Goal: Transaction & Acquisition: Purchase product/service

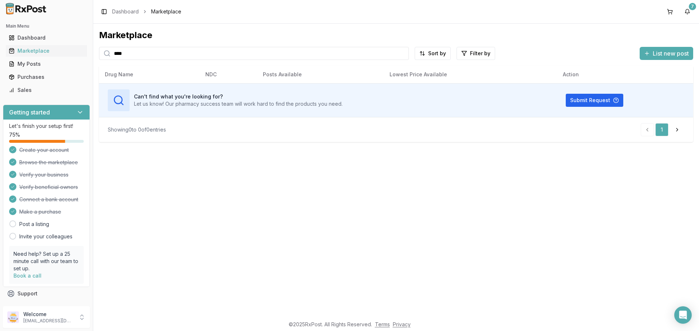
drag, startPoint x: 165, startPoint y: 57, endPoint x: 108, endPoint y: 57, distance: 57.5
click at [108, 57] on div "****" at bounding box center [254, 53] width 310 height 13
paste input "*********"
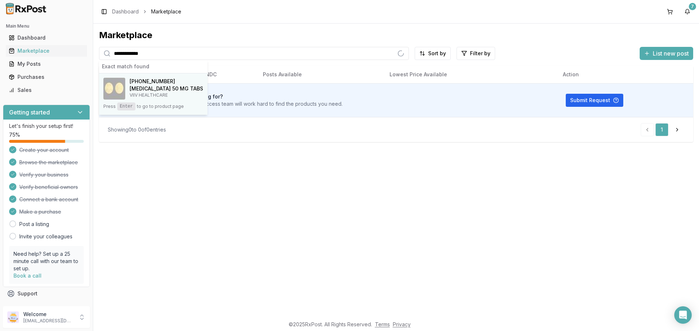
type input "**********"
click at [148, 91] on h4 "[MEDICAL_DATA] 50 MG TABS" at bounding box center [167, 88] width 74 height 7
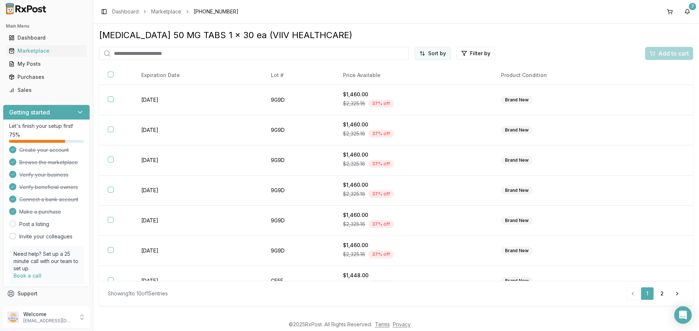
click at [443, 56] on html "Main Menu Dashboard Marketplace My Posts Purchases Sales Getting started Let's …" at bounding box center [349, 165] width 699 height 331
click at [425, 83] on div "Price (Low to High)" at bounding box center [414, 81] width 69 height 12
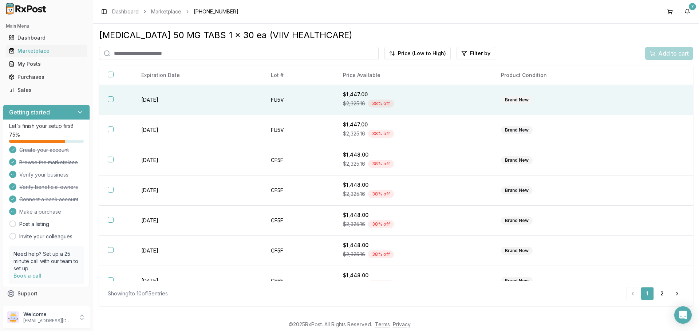
click at [111, 99] on button "button" at bounding box center [111, 99] width 6 height 6
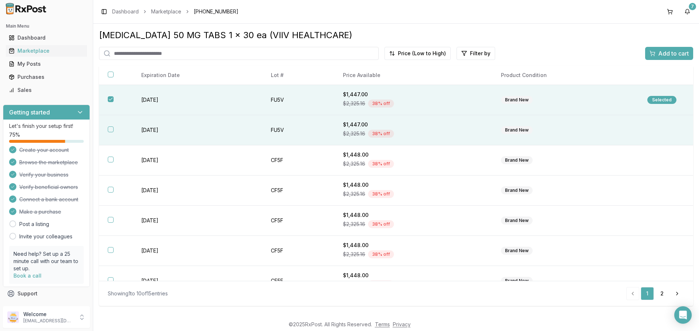
click at [109, 130] on button "button" at bounding box center [111, 130] width 6 height 6
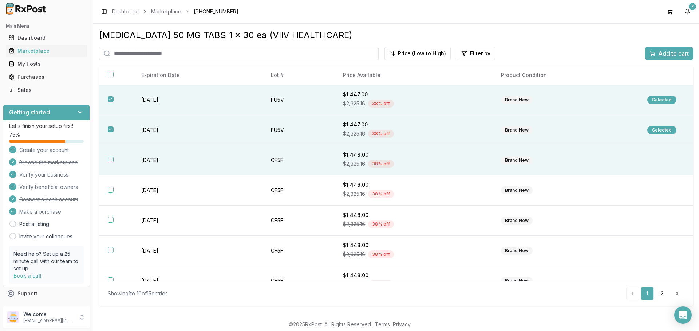
click at [111, 158] on button "button" at bounding box center [111, 160] width 6 height 6
click at [662, 52] on span "Add to cart" at bounding box center [673, 53] width 31 height 9
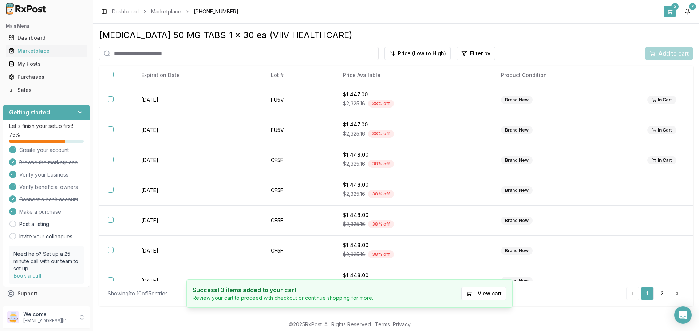
click at [668, 12] on button "3" at bounding box center [670, 12] width 12 height 12
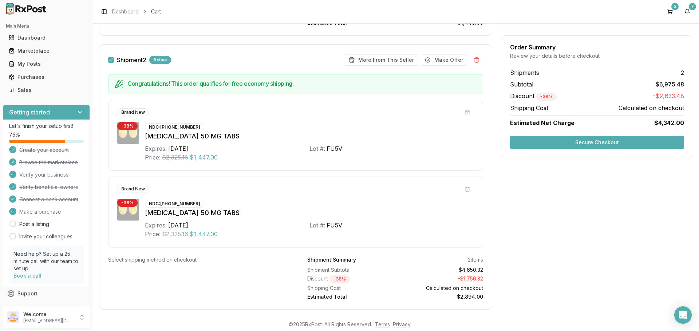
scroll to position [291, 0]
click at [384, 63] on button "More From This Seller" at bounding box center [381, 59] width 73 height 12
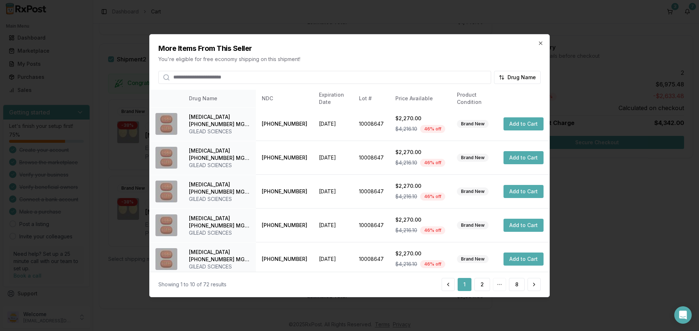
click at [326, 81] on input "search" at bounding box center [324, 77] width 333 height 13
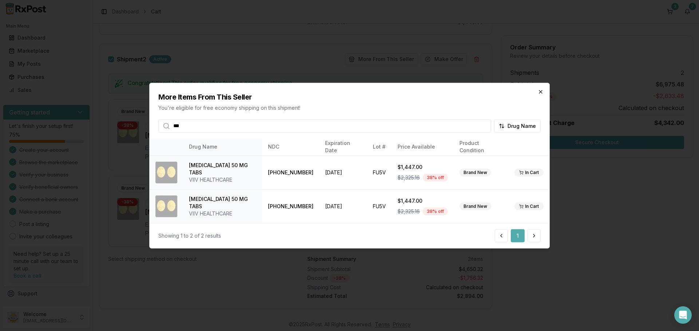
type input "***"
click at [543, 91] on icon "button" at bounding box center [540, 92] width 6 height 6
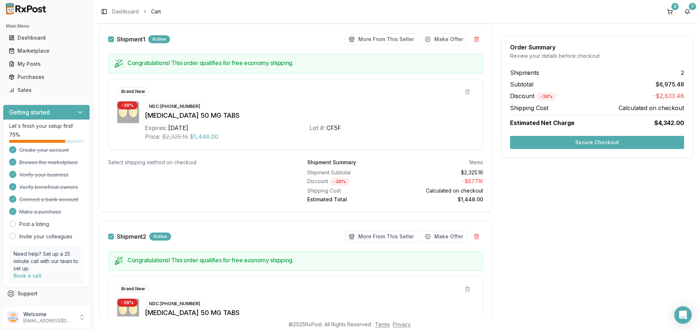
scroll to position [73, 0]
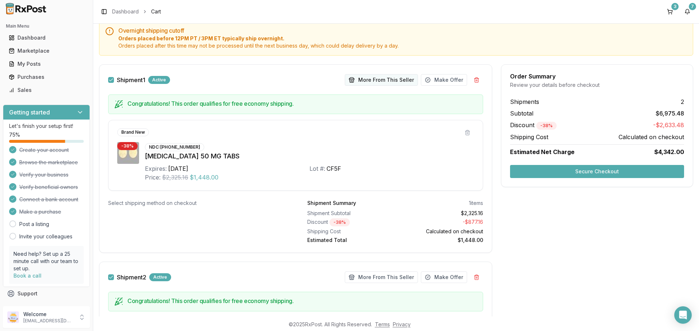
click at [394, 81] on button "More From This Seller" at bounding box center [381, 80] width 73 height 12
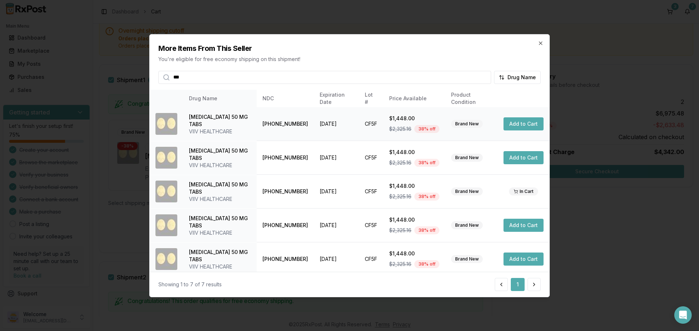
type input "***"
click at [515, 123] on button "Add to Cart" at bounding box center [523, 124] width 40 height 13
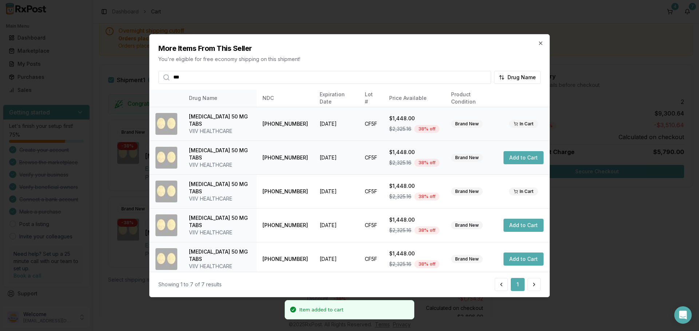
click at [515, 156] on button "Add to Cart" at bounding box center [523, 157] width 40 height 13
click at [516, 225] on button "Add to Cart" at bounding box center [523, 225] width 40 height 13
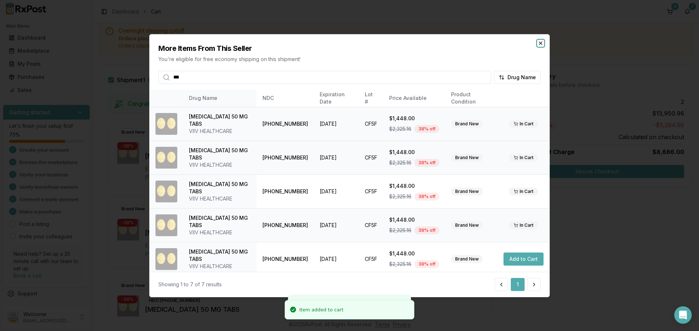
click at [540, 42] on icon "button" at bounding box center [540, 43] width 6 height 6
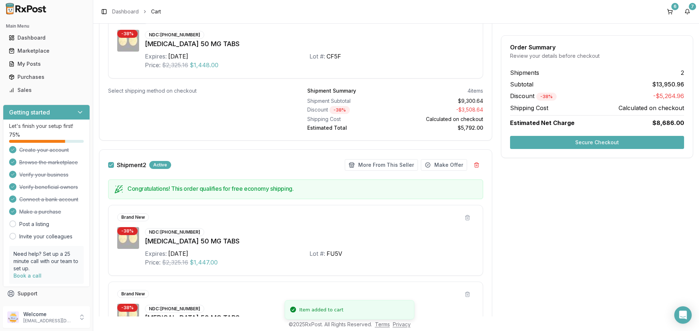
scroll to position [437, 0]
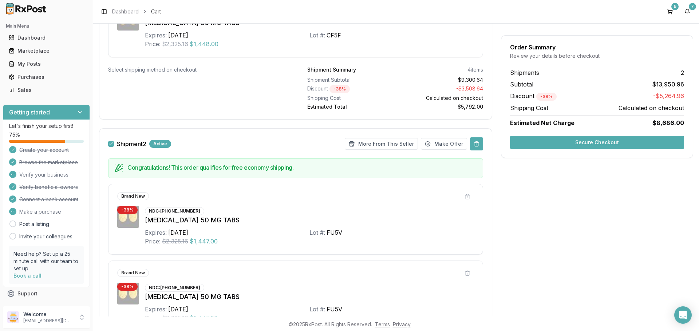
click at [474, 143] on button at bounding box center [476, 144] width 13 height 13
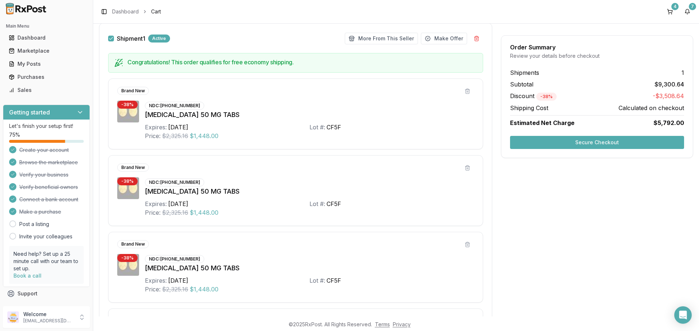
scroll to position [260, 0]
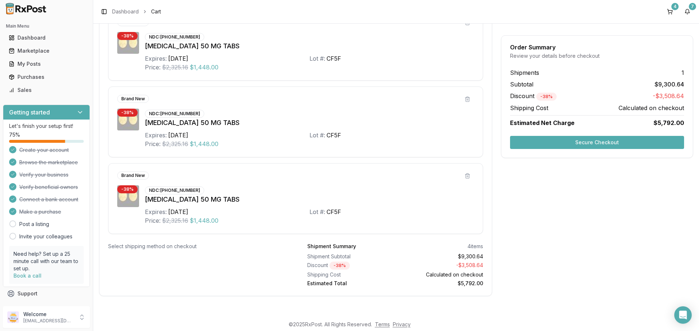
click at [574, 142] on button "Secure Checkout" at bounding box center [597, 142] width 174 height 13
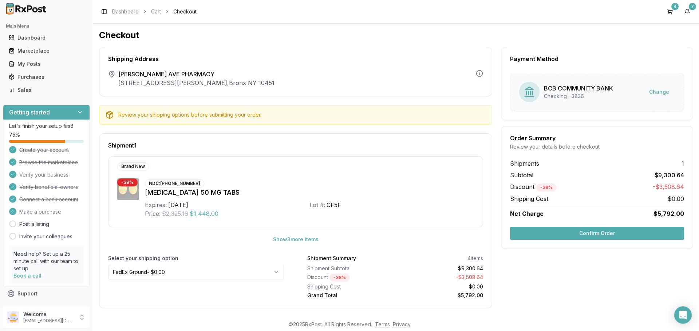
scroll to position [3, 0]
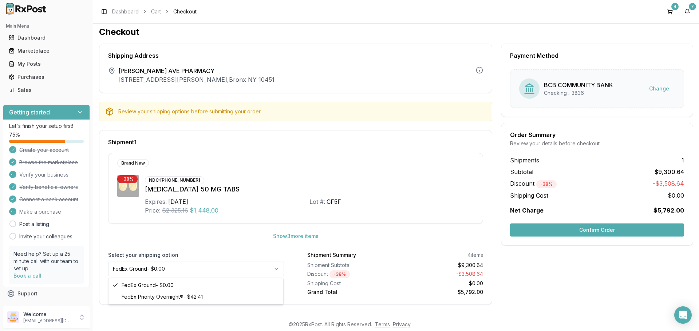
click at [203, 267] on html "Main Menu Dashboard Marketplace My Posts Purchases Sales Getting started Let's …" at bounding box center [349, 165] width 699 height 331
click at [568, 233] on button "Confirm Order" at bounding box center [597, 230] width 174 height 13
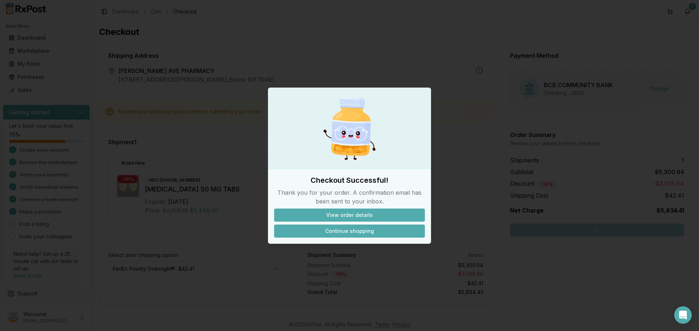
click at [329, 231] on button "Continue shopping" at bounding box center [349, 231] width 151 height 13
